Goal: Download file/media

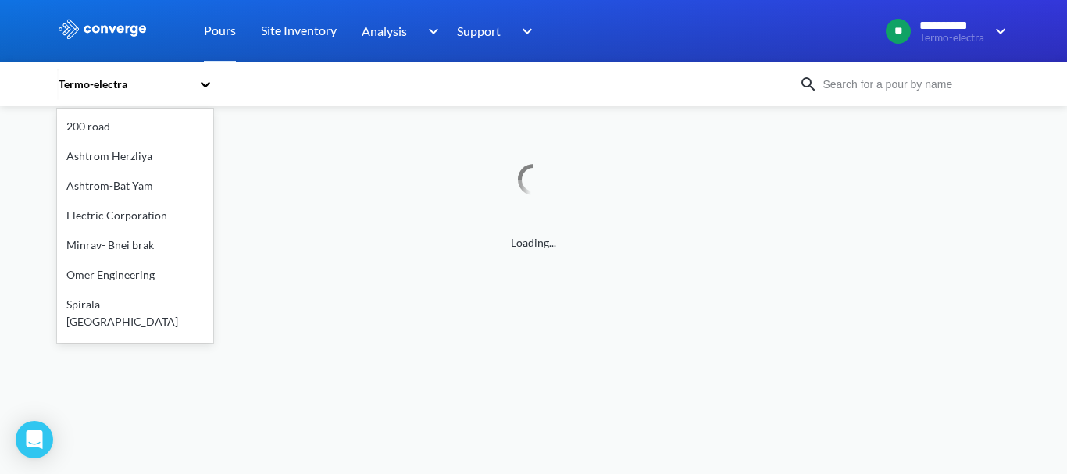
click at [86, 85] on div "Termo-electra" at bounding box center [124, 84] width 134 height 17
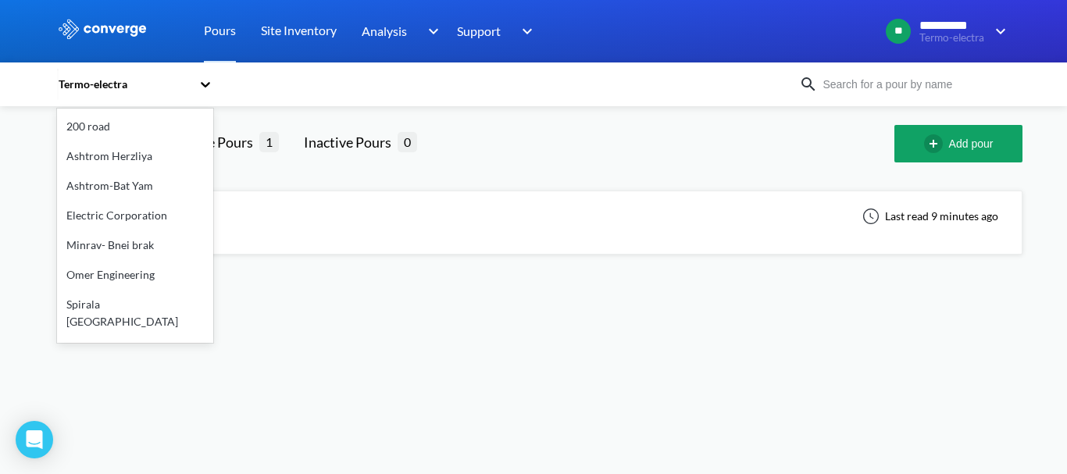
click at [86, 85] on div "Termo-electra" at bounding box center [124, 84] width 134 height 17
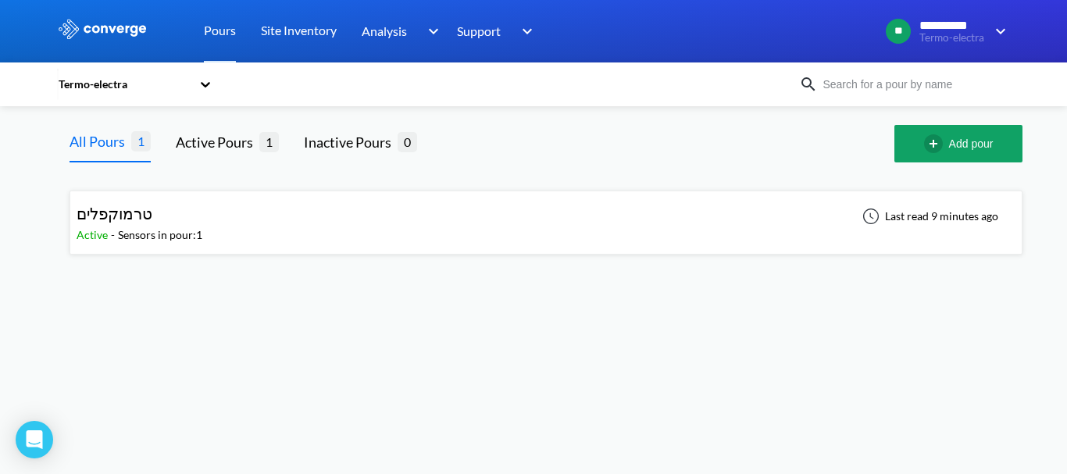
click at [190, 218] on div "טרמוקפלים" at bounding box center [140, 214] width 126 height 24
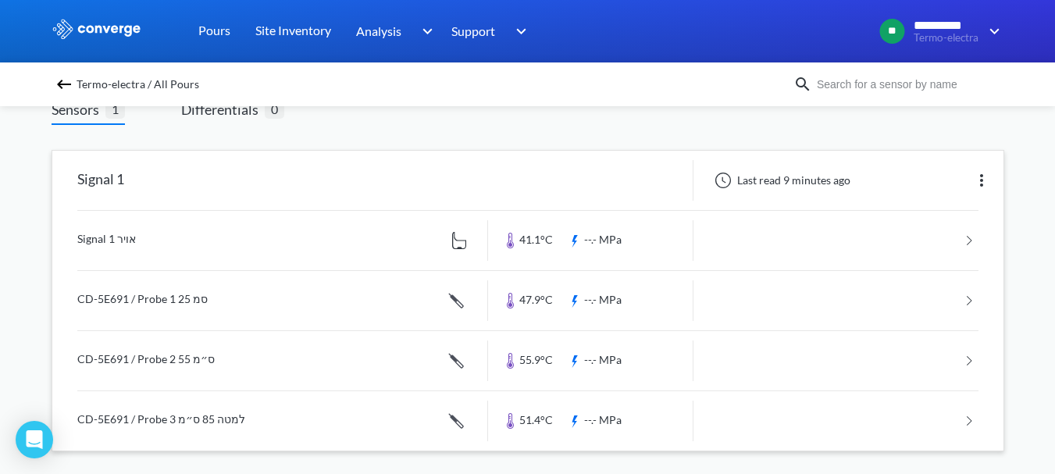
scroll to position [119, 0]
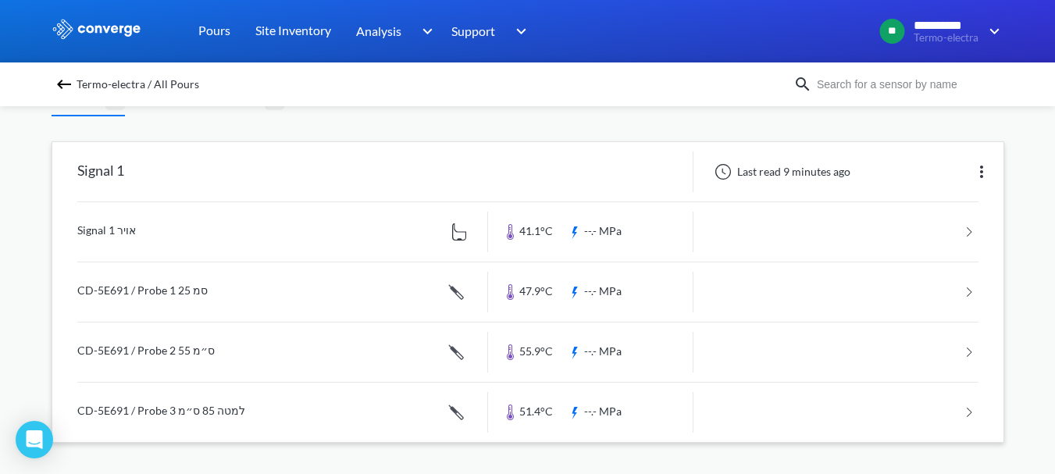
click at [596, 223] on link at bounding box center [527, 231] width 901 height 59
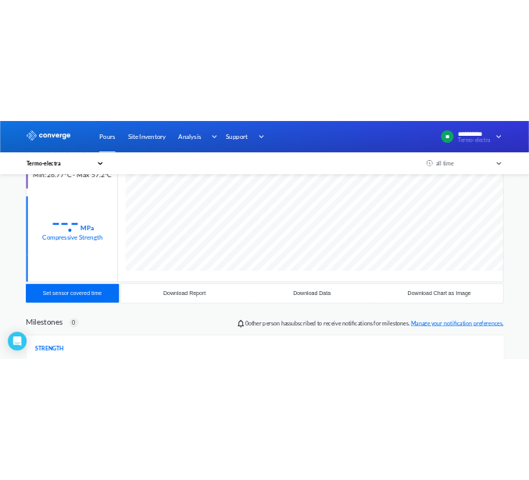
scroll to position [312, 0]
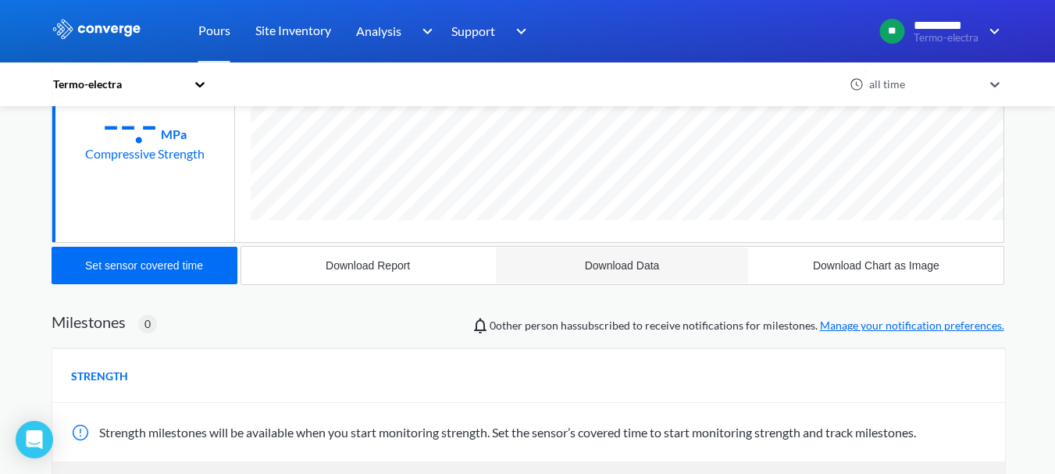
click at [631, 262] on div "Download Data" at bounding box center [622, 265] width 75 height 12
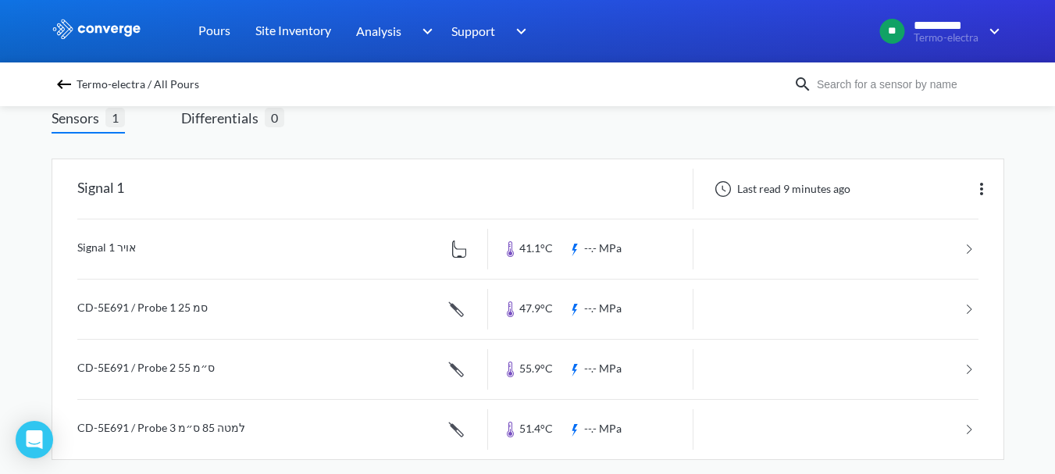
scroll to position [119, 0]
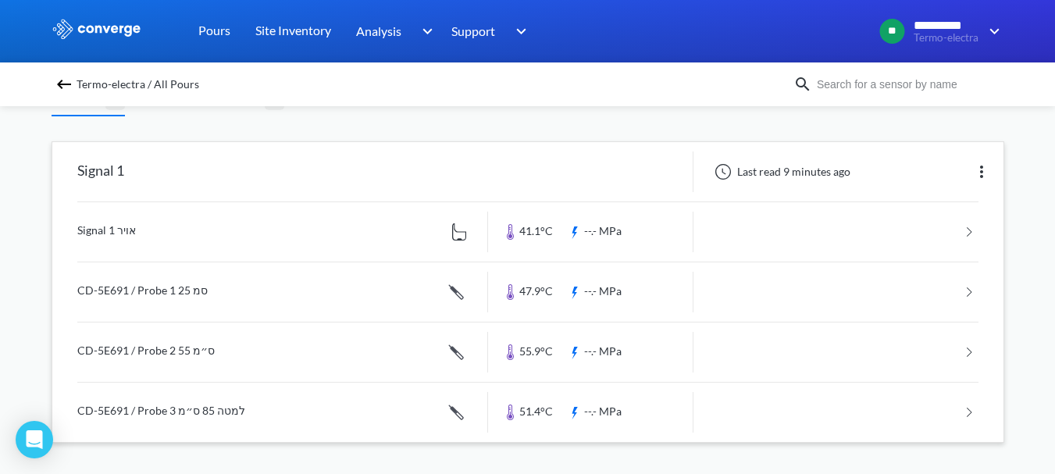
click at [595, 285] on link at bounding box center [527, 291] width 901 height 59
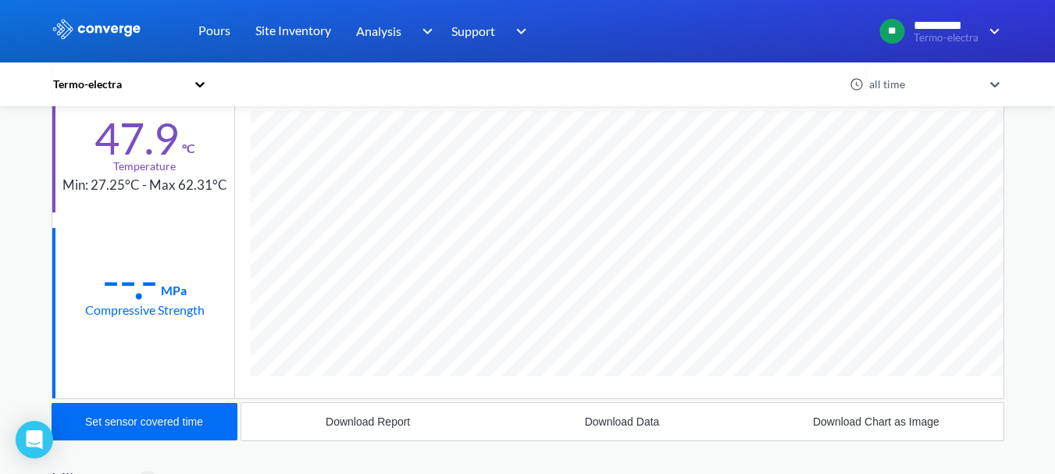
scroll to position [870, 953]
click at [620, 420] on div "Download Data" at bounding box center [622, 422] width 75 height 12
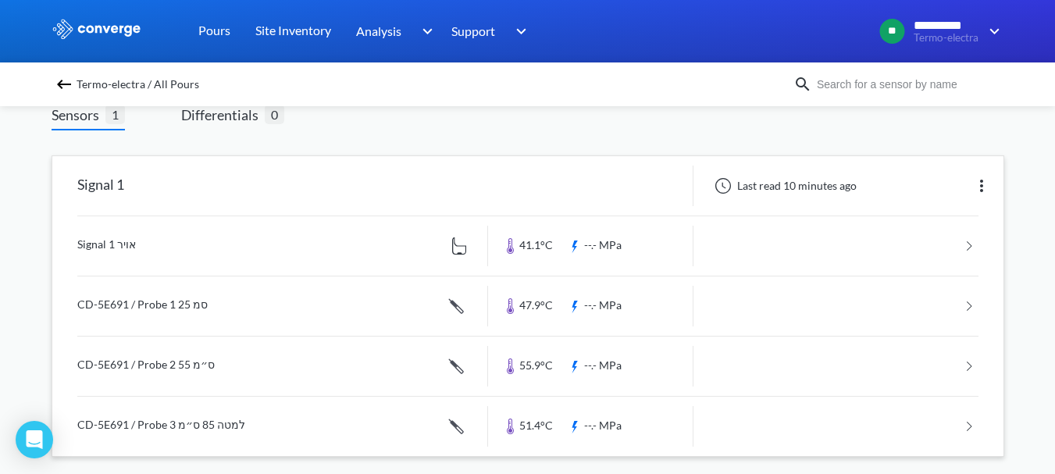
scroll to position [119, 0]
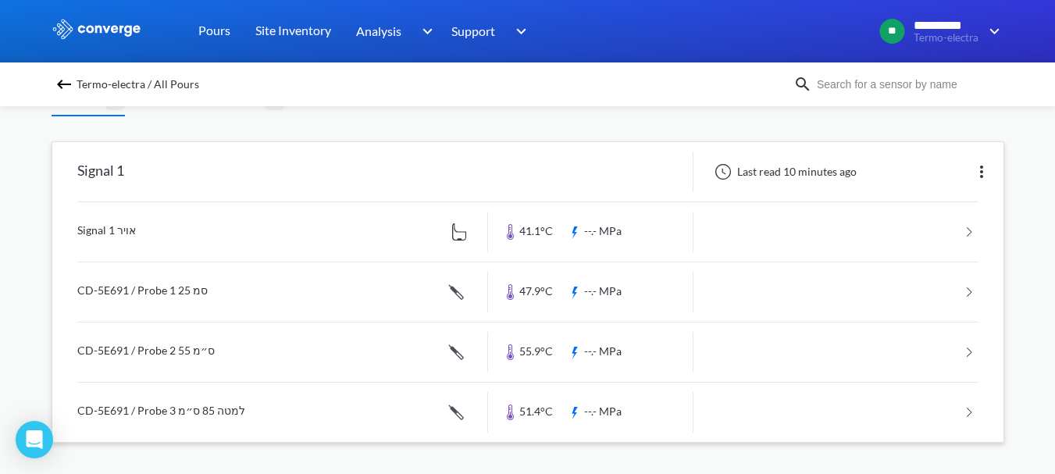
click at [592, 355] on link at bounding box center [527, 352] width 901 height 59
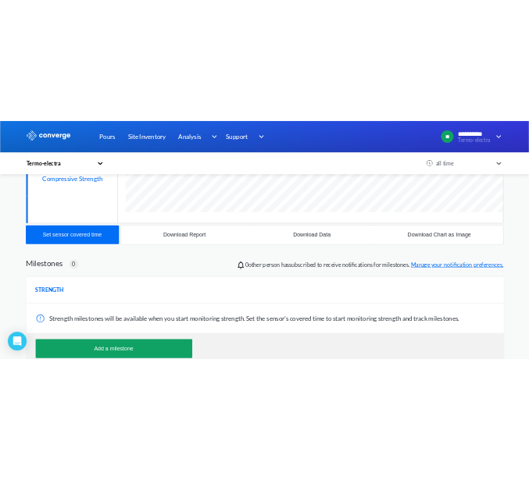
scroll to position [352, 0]
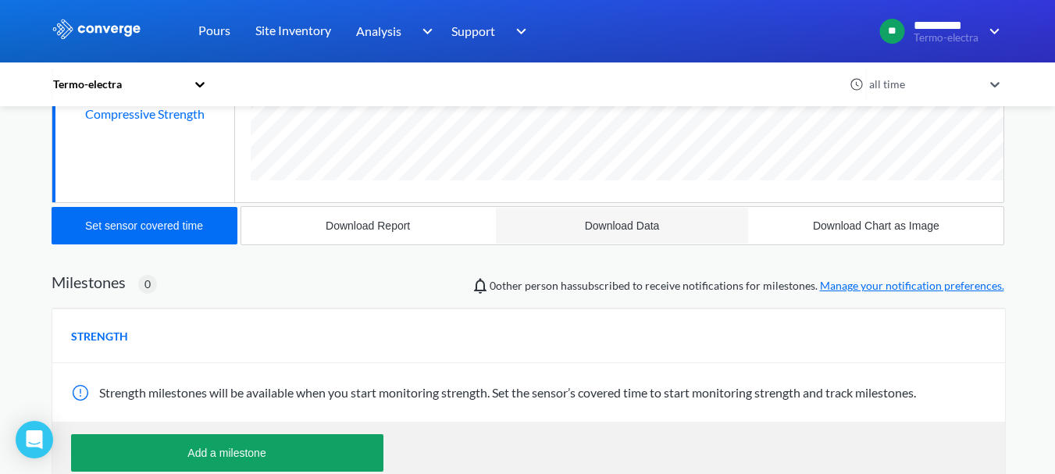
click at [623, 223] on div "Download Data" at bounding box center [622, 226] width 75 height 12
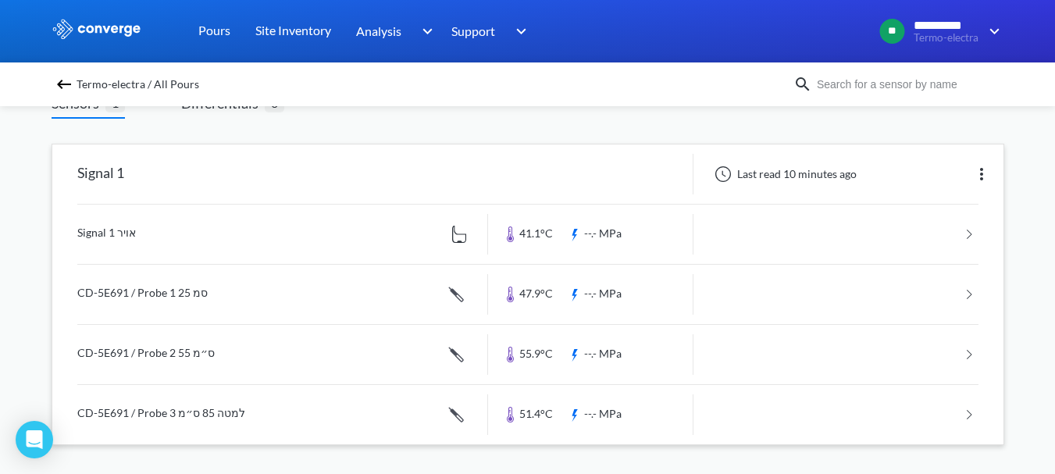
scroll to position [119, 0]
click at [557, 404] on link at bounding box center [527, 412] width 901 height 59
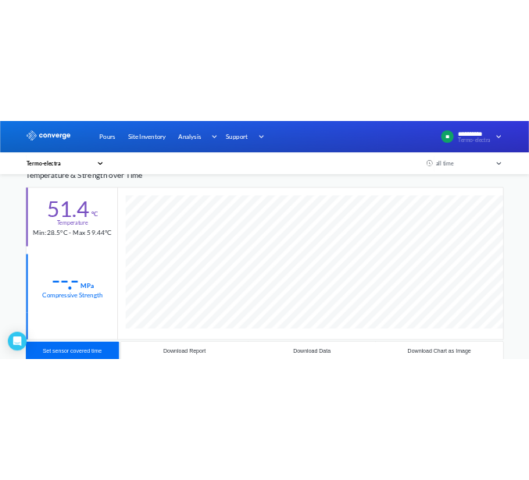
scroll to position [234, 0]
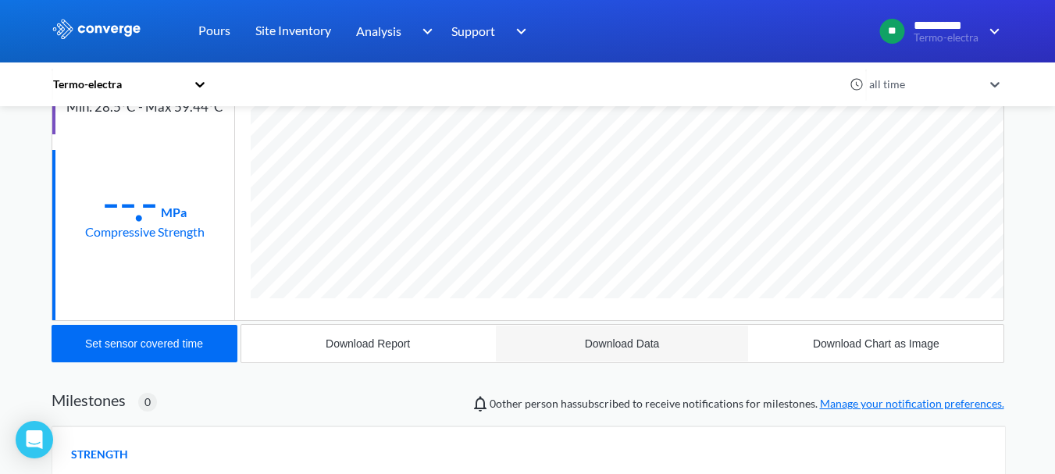
click at [647, 347] on div "Download Data" at bounding box center [622, 343] width 75 height 12
